Goal: Navigation & Orientation: Find specific page/section

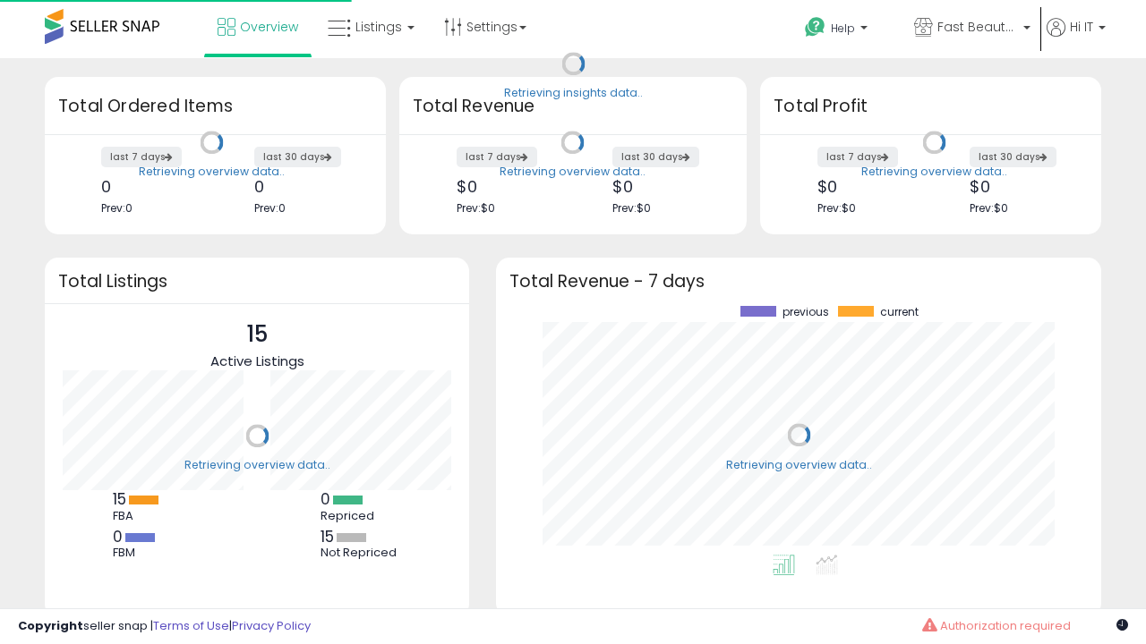
scroll to position [249, 569]
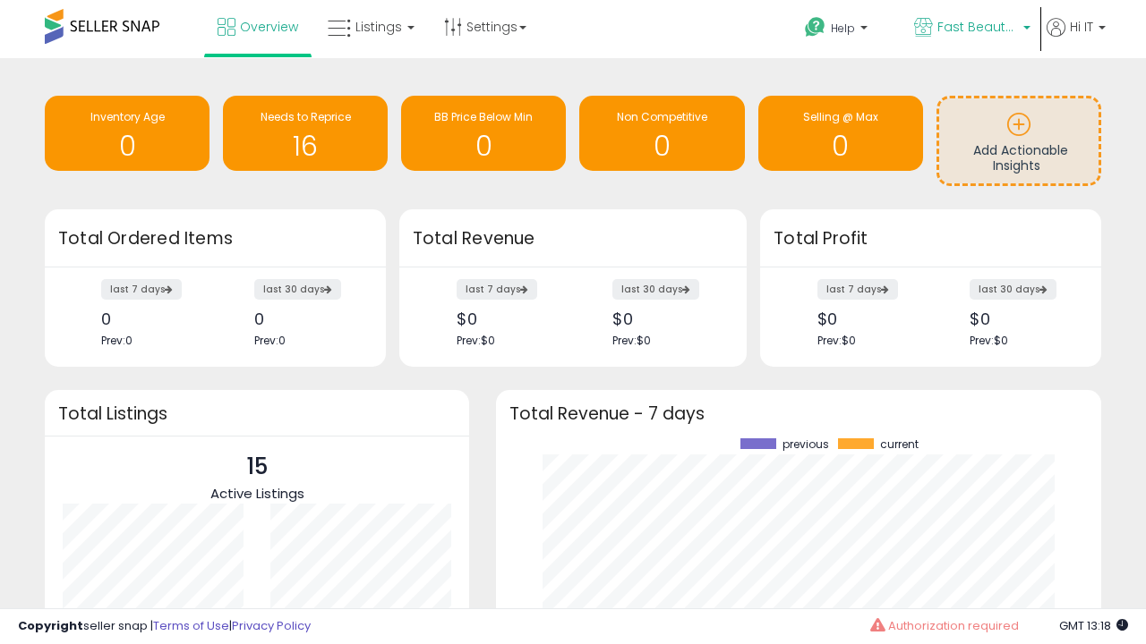
click at [970, 29] on span "Fast Beauty ([GEOGRAPHIC_DATA])" at bounding box center [977, 27] width 81 height 18
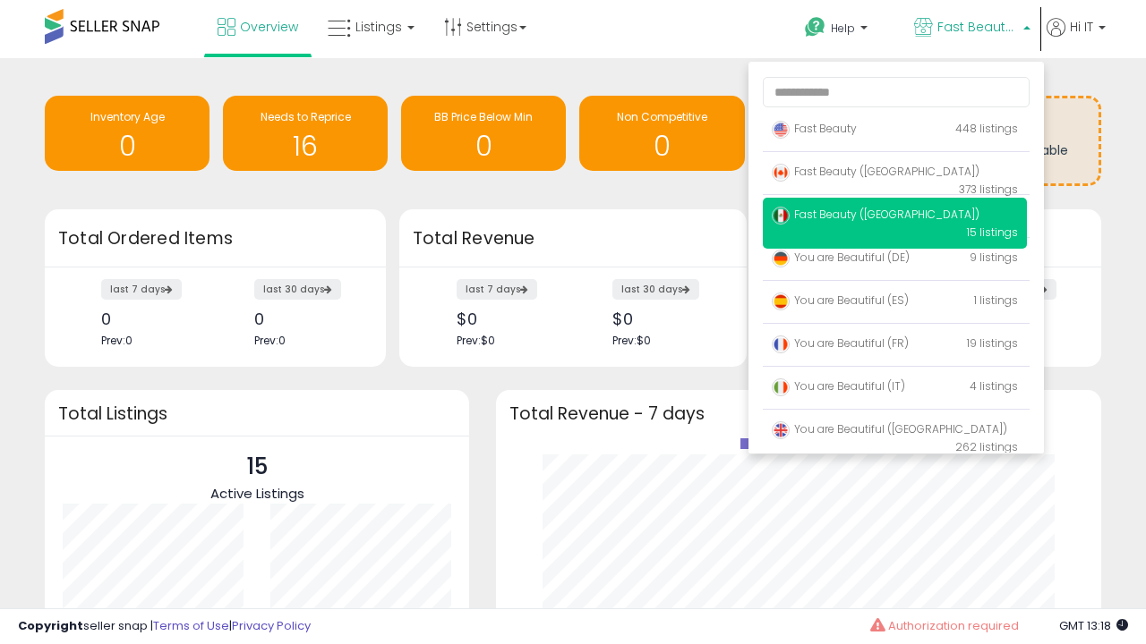
click at [894, 432] on span "You are Beautiful ([GEOGRAPHIC_DATA])" at bounding box center [888, 429] width 235 height 15
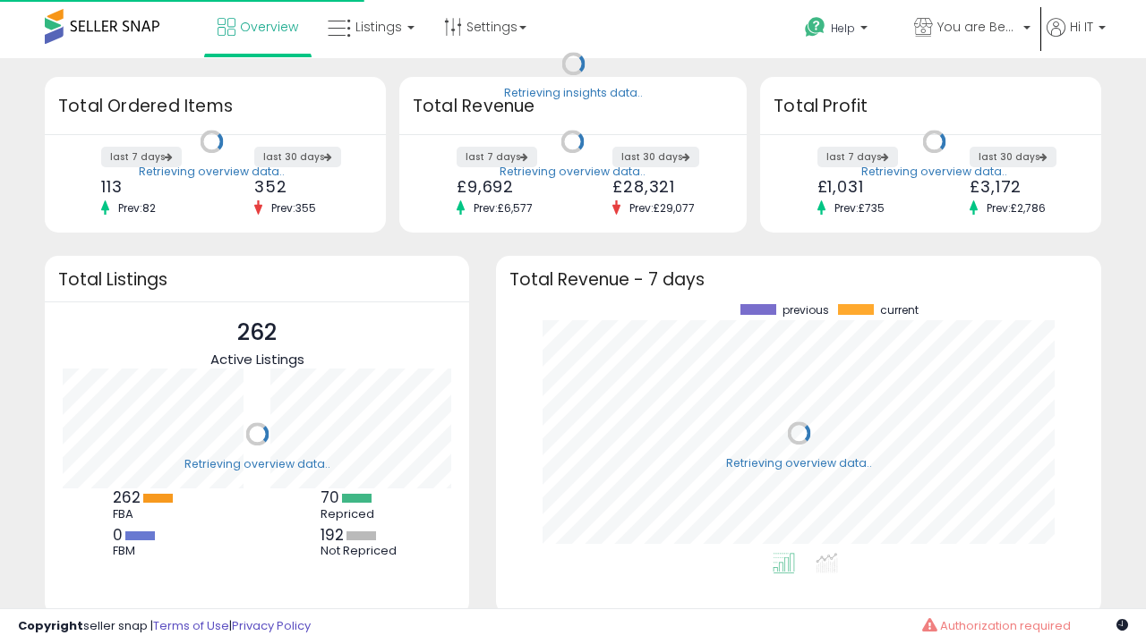
scroll to position [249, 569]
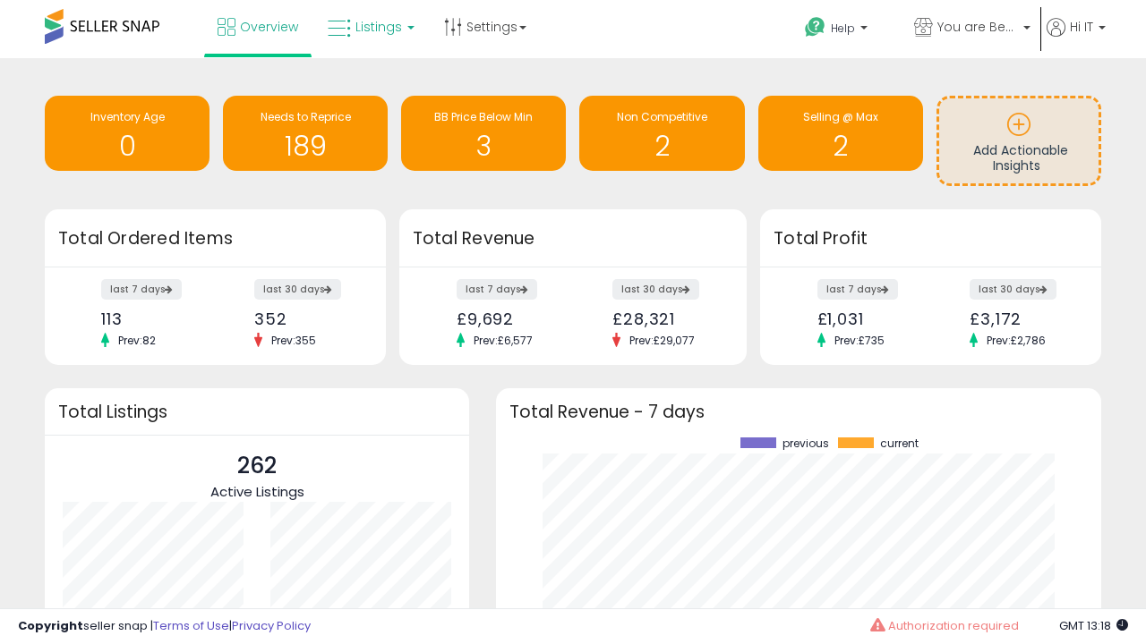
click at [369, 27] on span "Listings" at bounding box center [378, 27] width 47 height 18
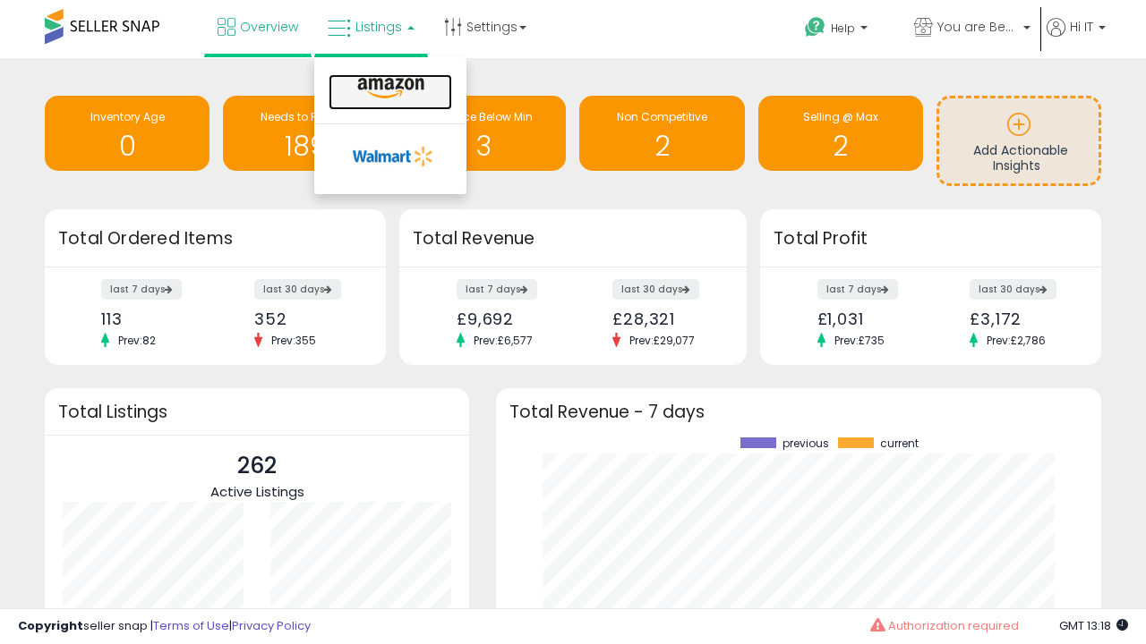
click at [388, 89] on icon at bounding box center [391, 88] width 78 height 23
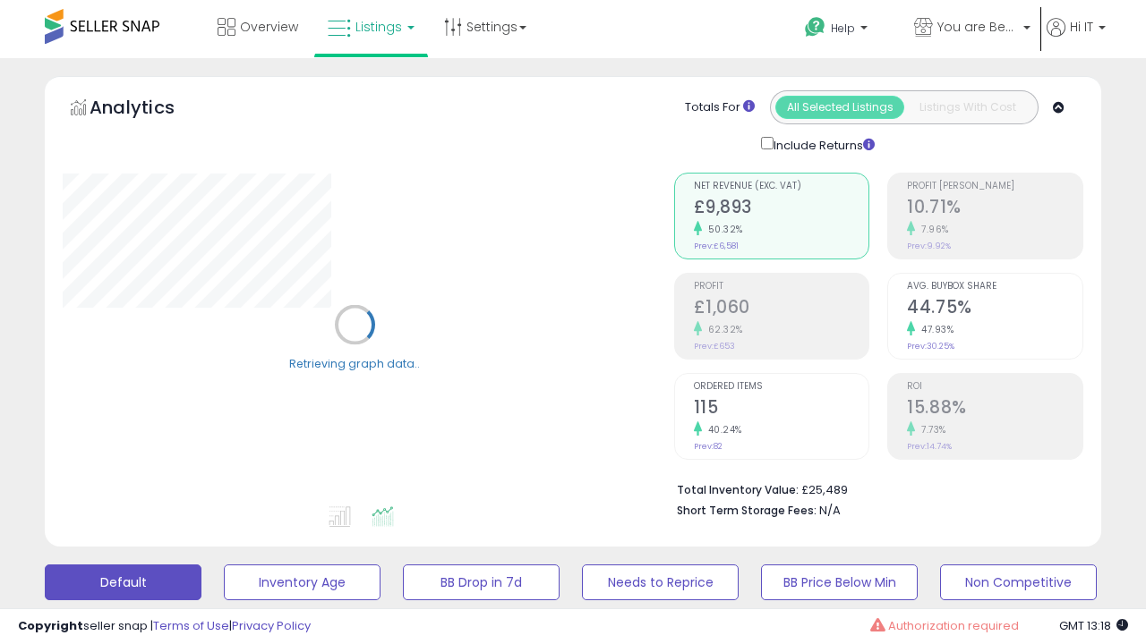
click at [224, 565] on button "All_Inventory" at bounding box center [302, 583] width 157 height 36
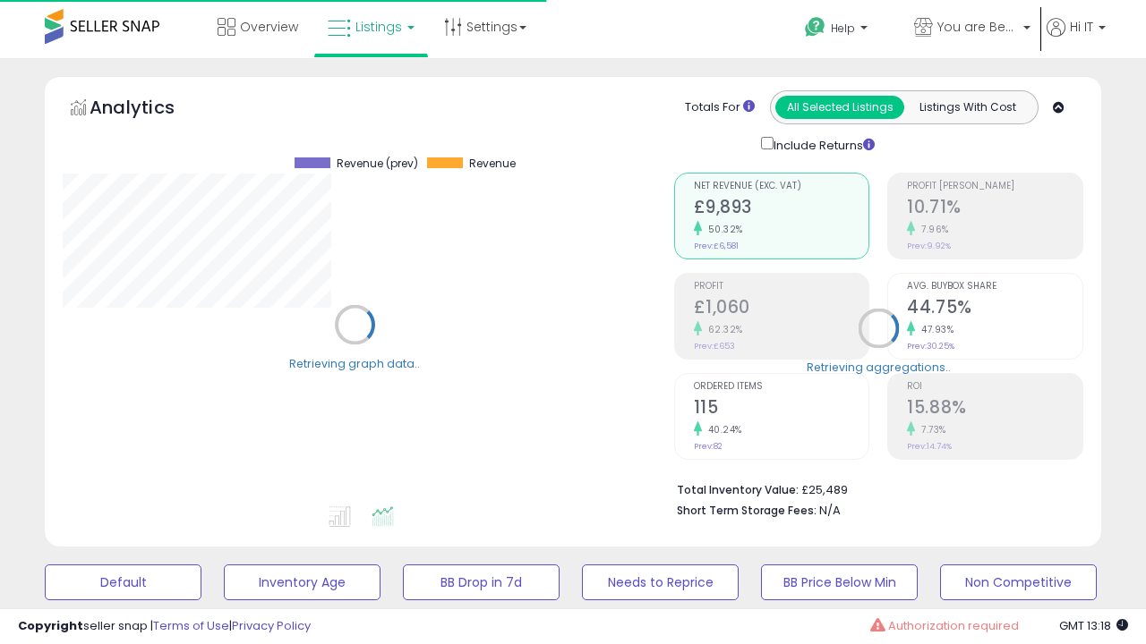
scroll to position [347, 0]
